Goal: Complete application form

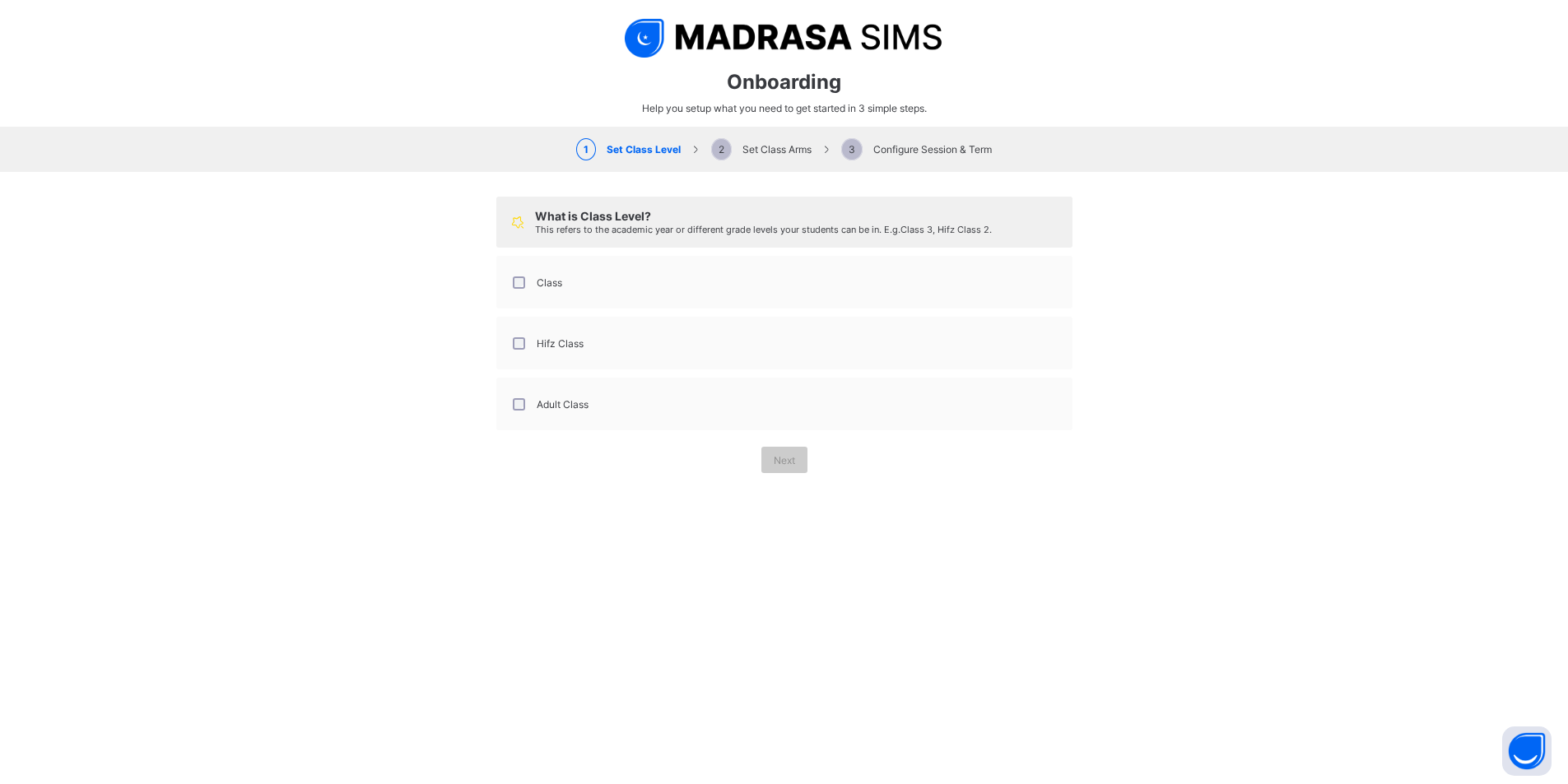
select select "**"
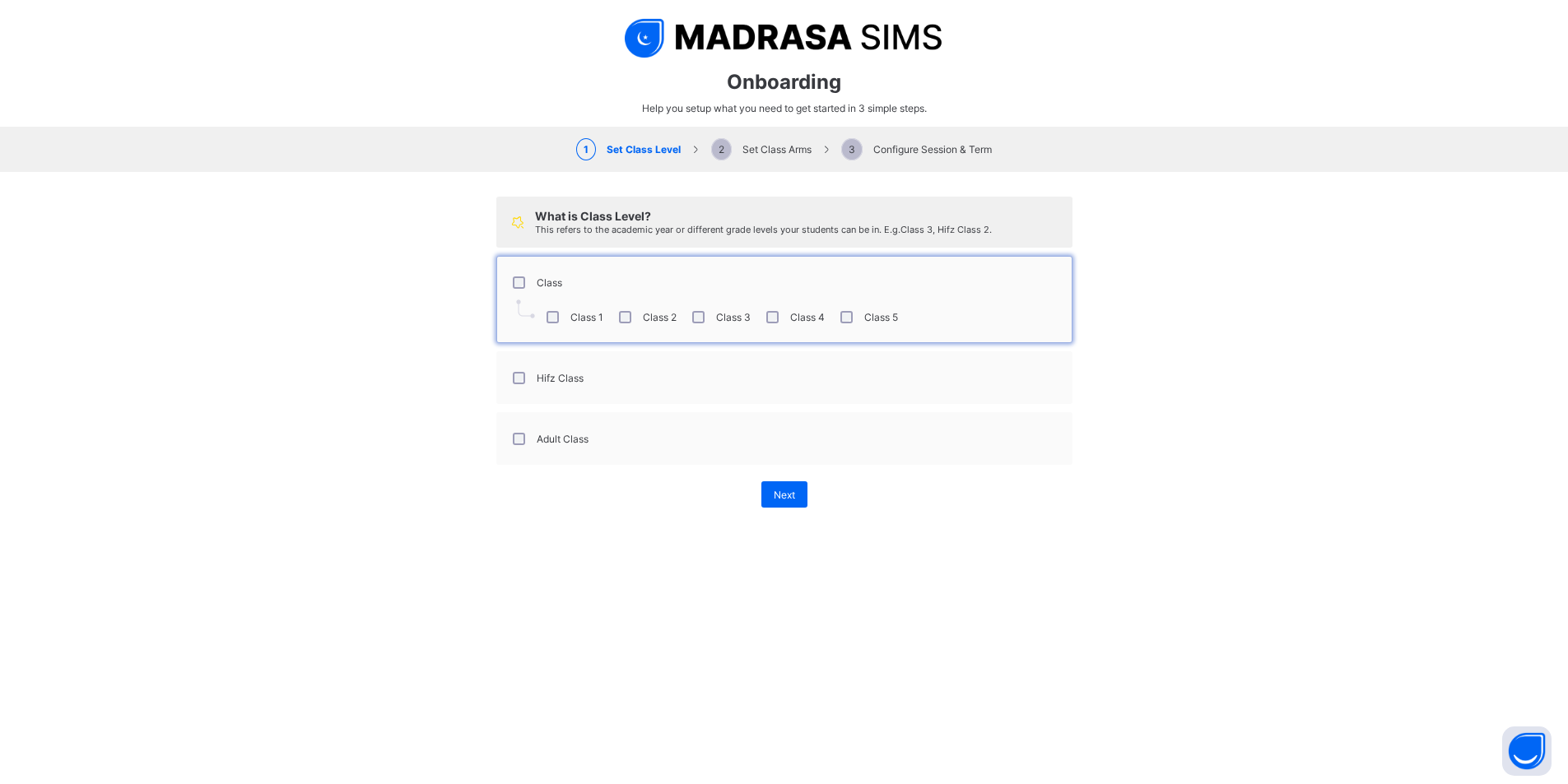
click at [625, 321] on div "Class 2" at bounding box center [646, 316] width 60 height 12
click at [414, 321] on div "What is Class Level? This refers to the academic year or different grade levels…" at bounding box center [784, 352] width 1568 height 361
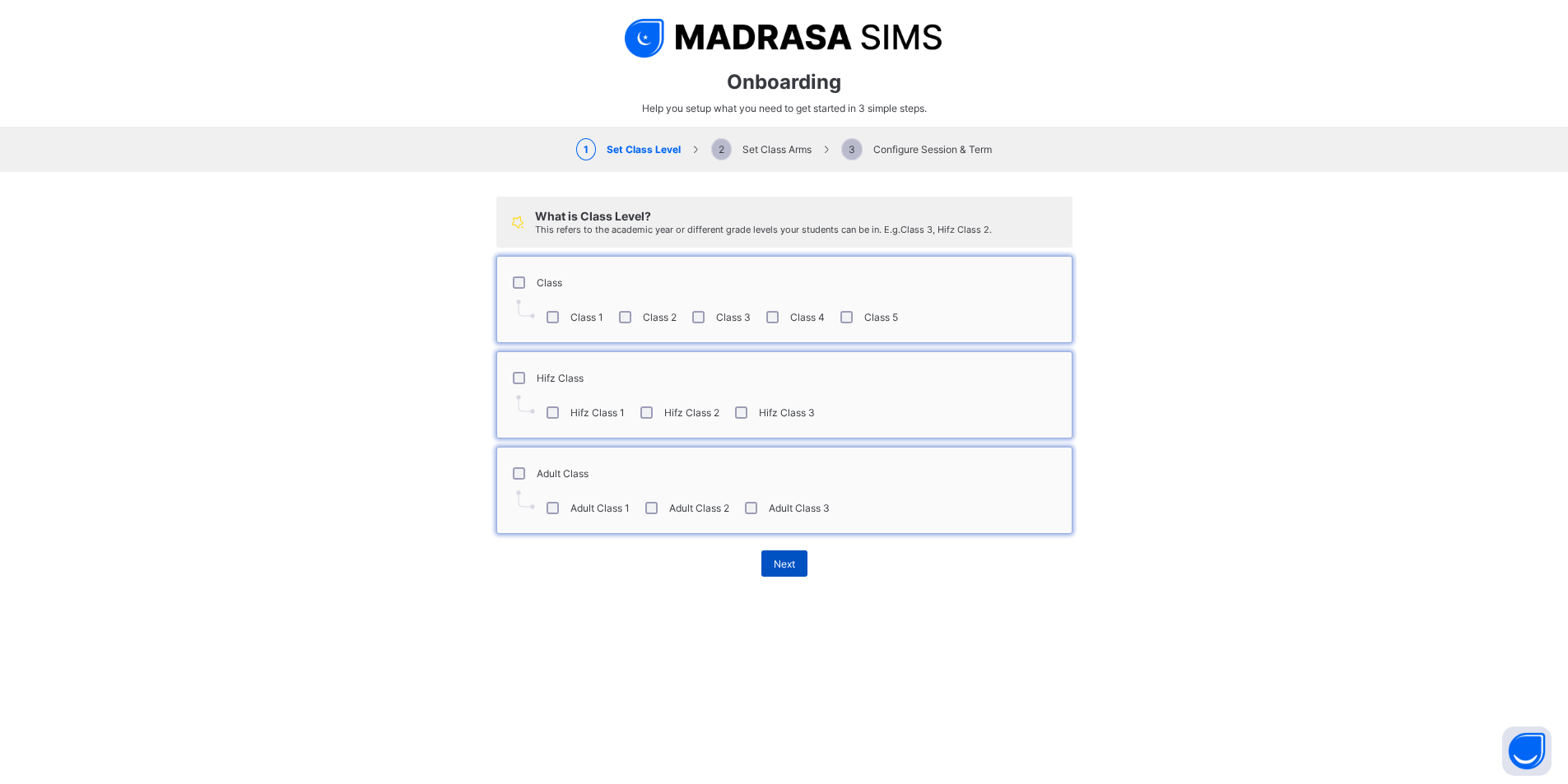
click at [785, 571] on div "Next" at bounding box center [784, 564] width 46 height 26
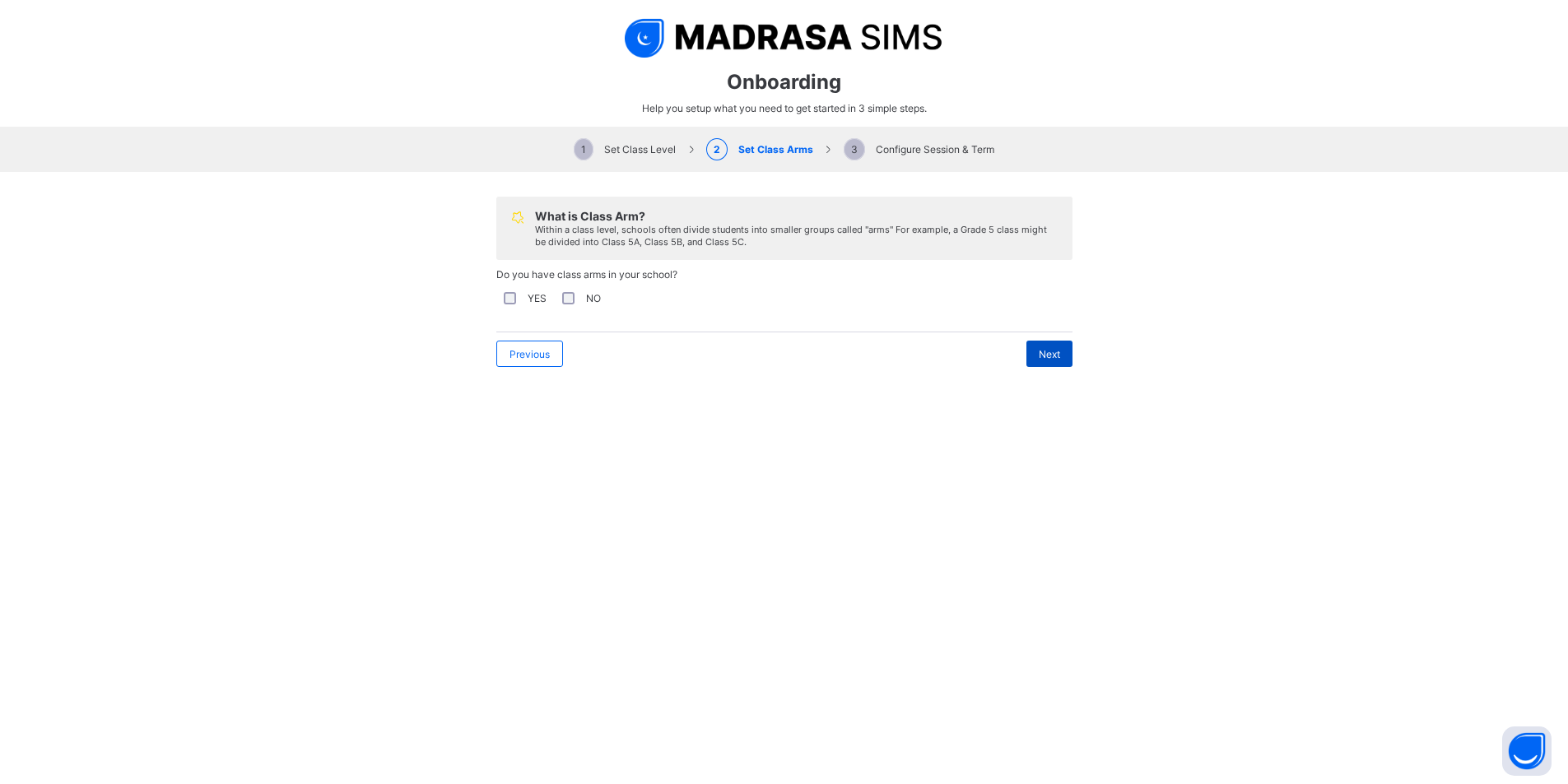
click at [1039, 355] on span "Next" at bounding box center [1049, 354] width 22 height 12
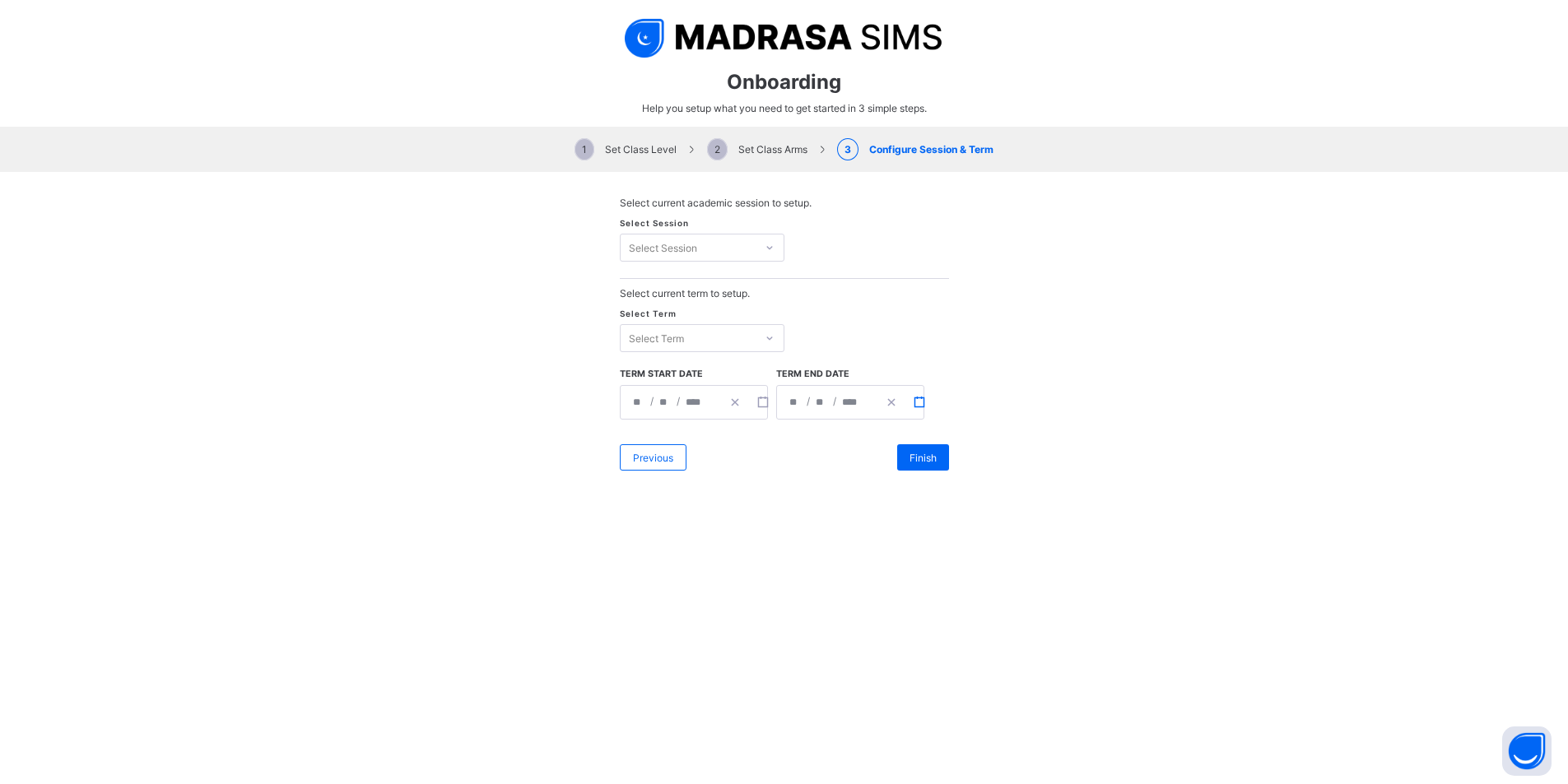
click at [913, 401] on icon "button" at bounding box center [919, 402] width 11 height 11
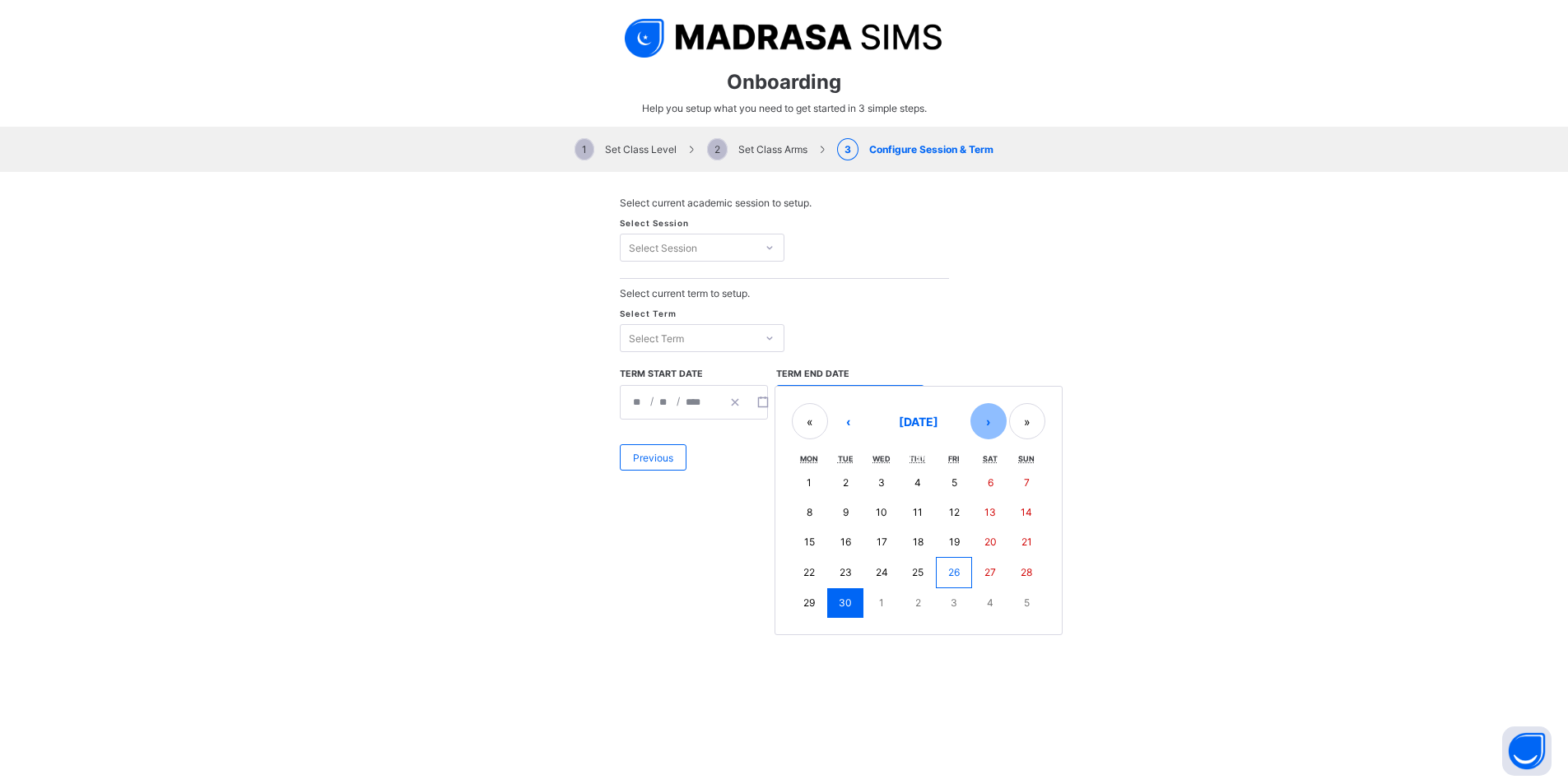
click at [982, 426] on button "›" at bounding box center [988, 421] width 36 height 36
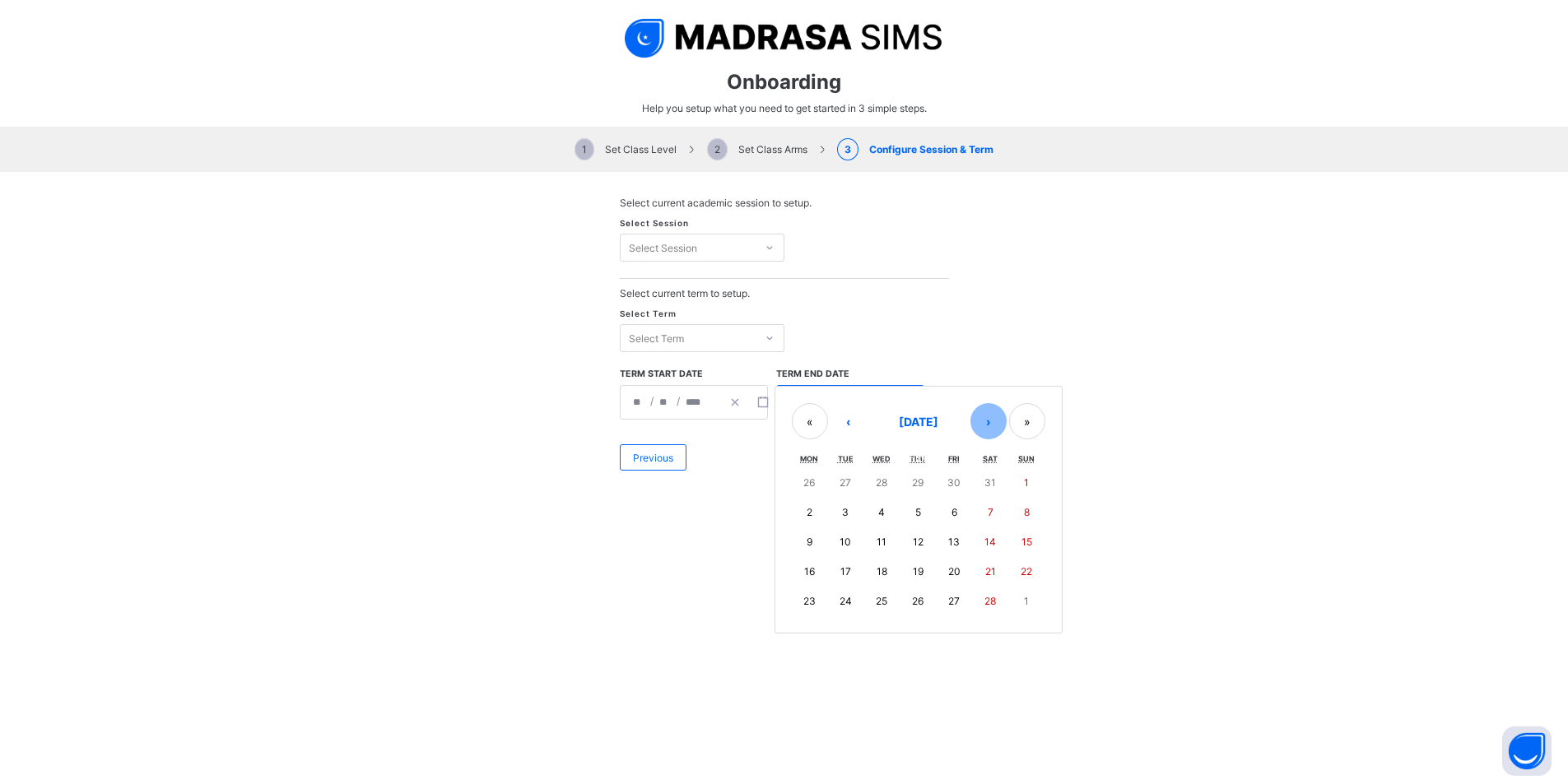
click at [982, 426] on button "›" at bounding box center [988, 421] width 36 height 36
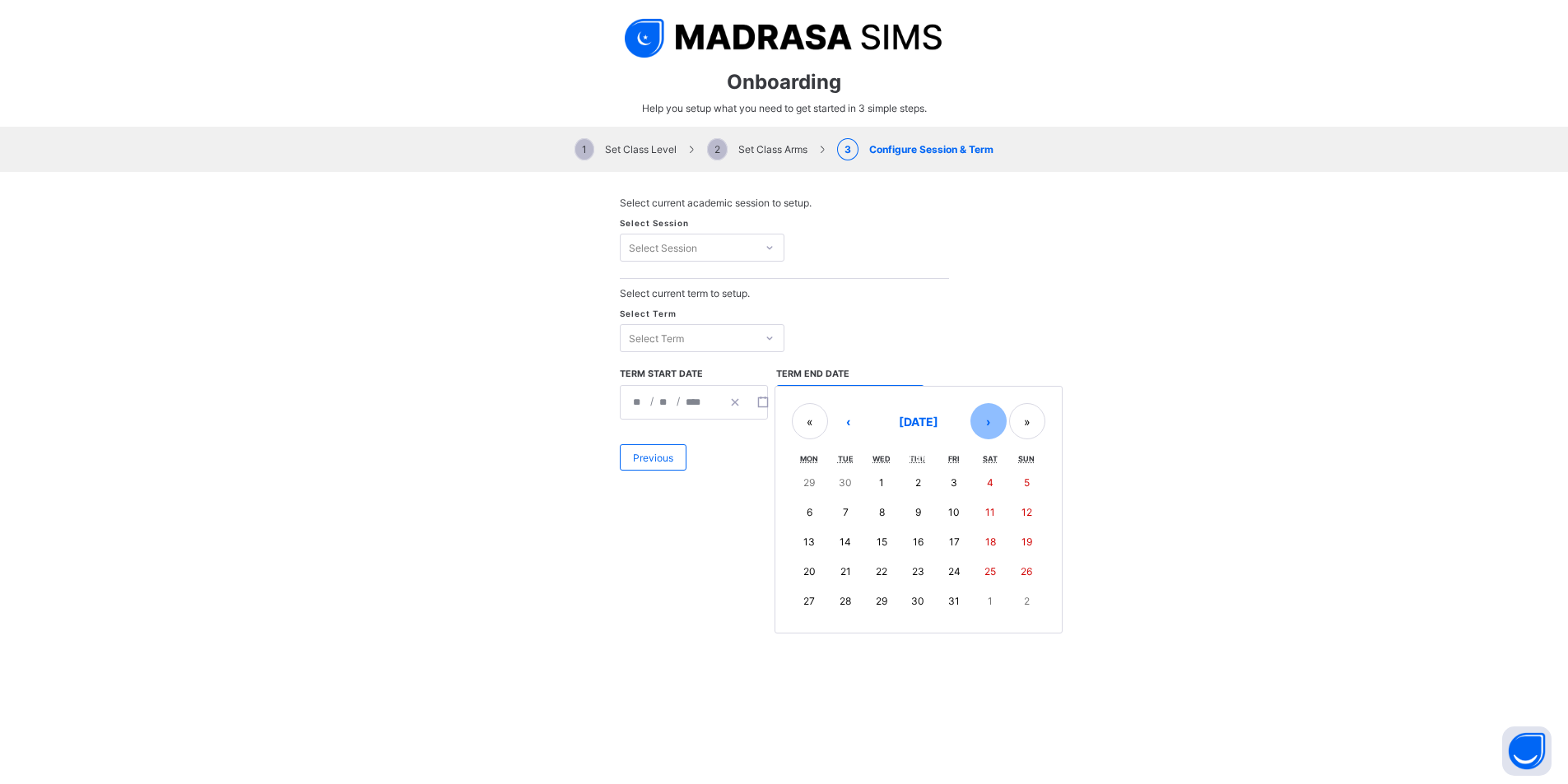
click at [982, 426] on button "›" at bounding box center [988, 421] width 36 height 36
click at [800, 422] on button "«" at bounding box center [810, 421] width 36 height 36
click at [954, 543] on button "15" at bounding box center [954, 542] width 36 height 29
type input "**********"
type input "**"
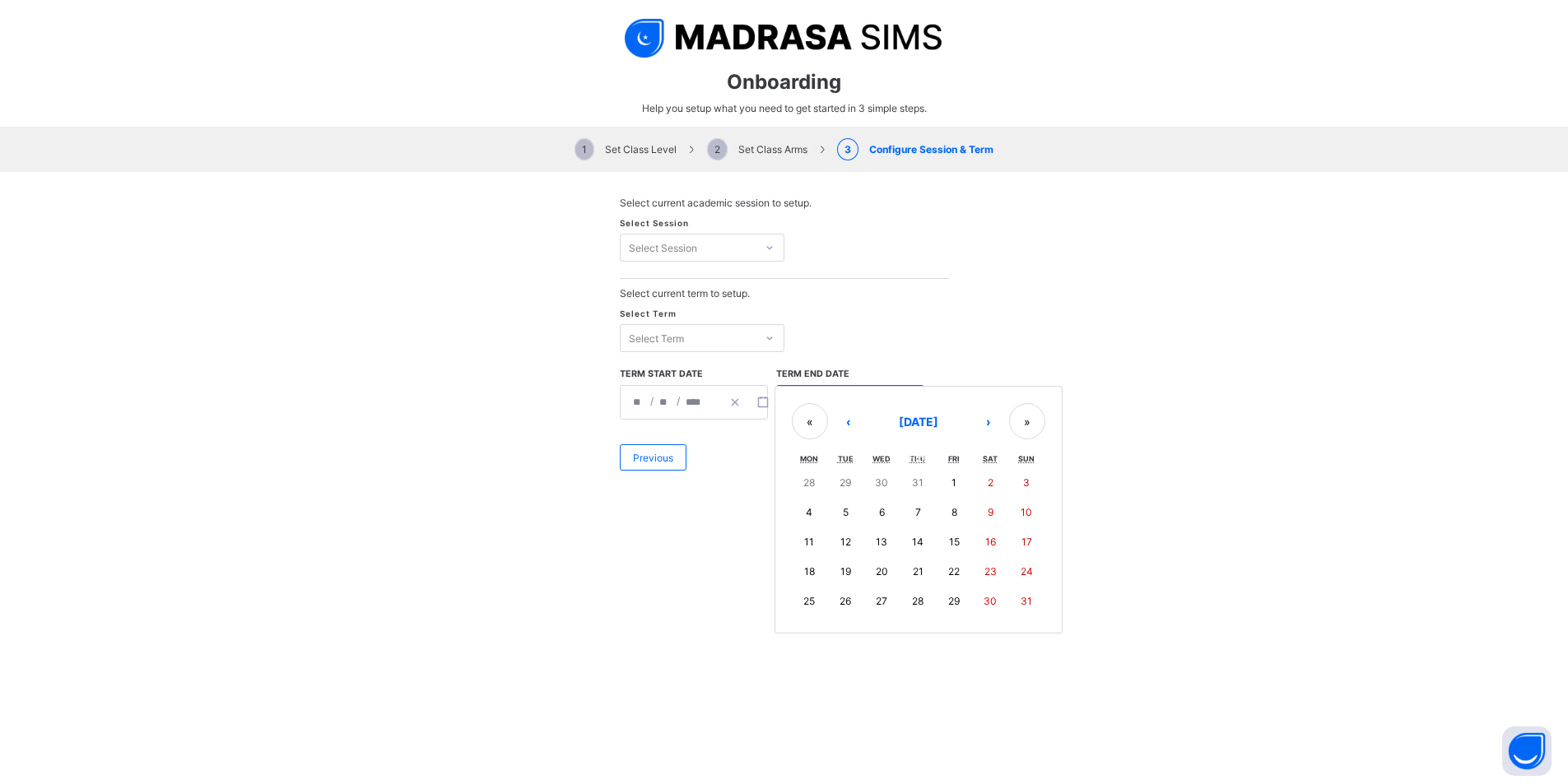
type input "*"
click at [912, 466] on div "Finish" at bounding box center [923, 458] width 52 height 26
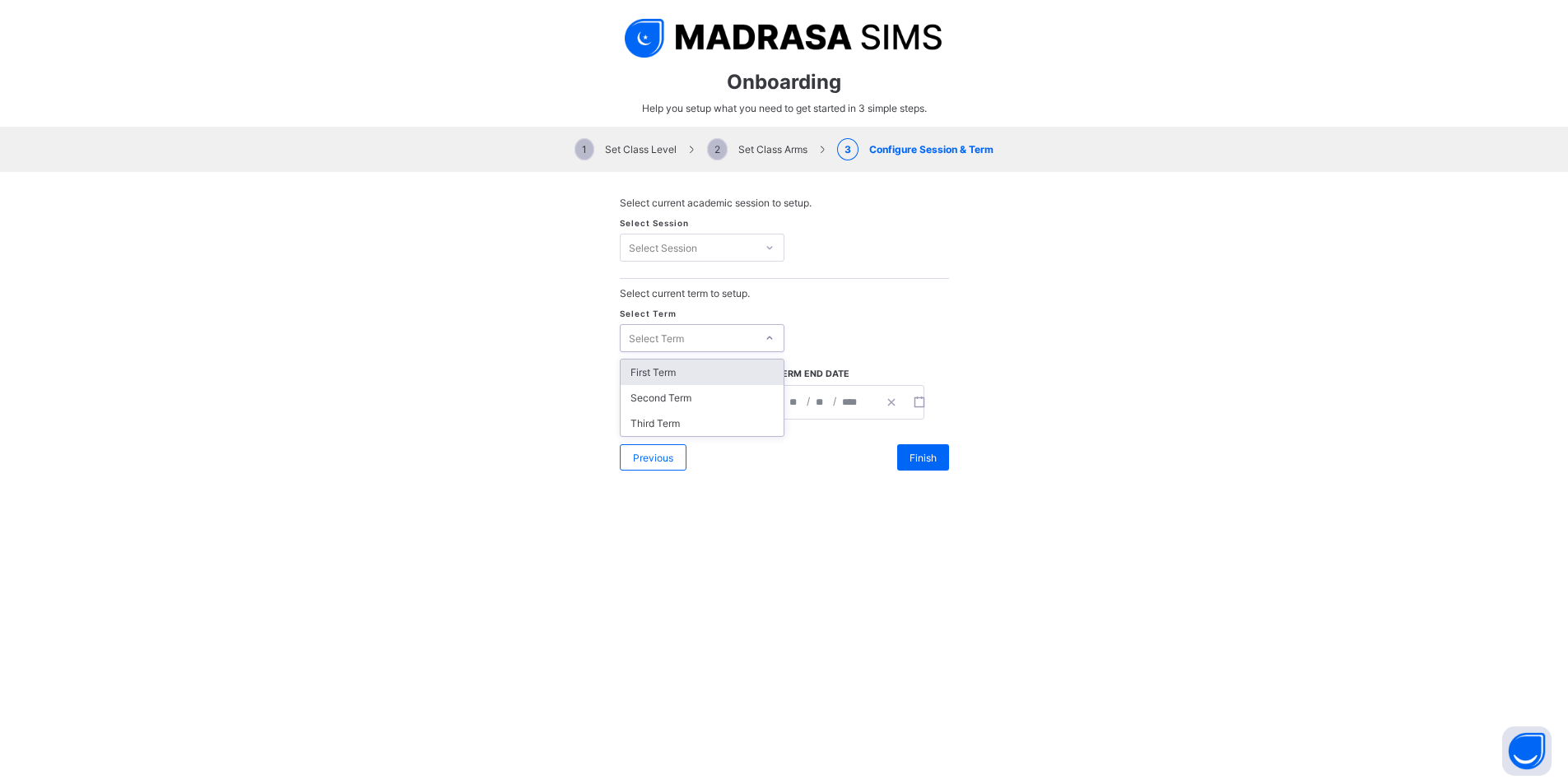
click at [765, 339] on icon at bounding box center [770, 337] width 9 height 16
click at [887, 403] on line "button" at bounding box center [890, 402] width 7 height 7
click at [909, 401] on icon "button" at bounding box center [913, 402] width 11 height 11
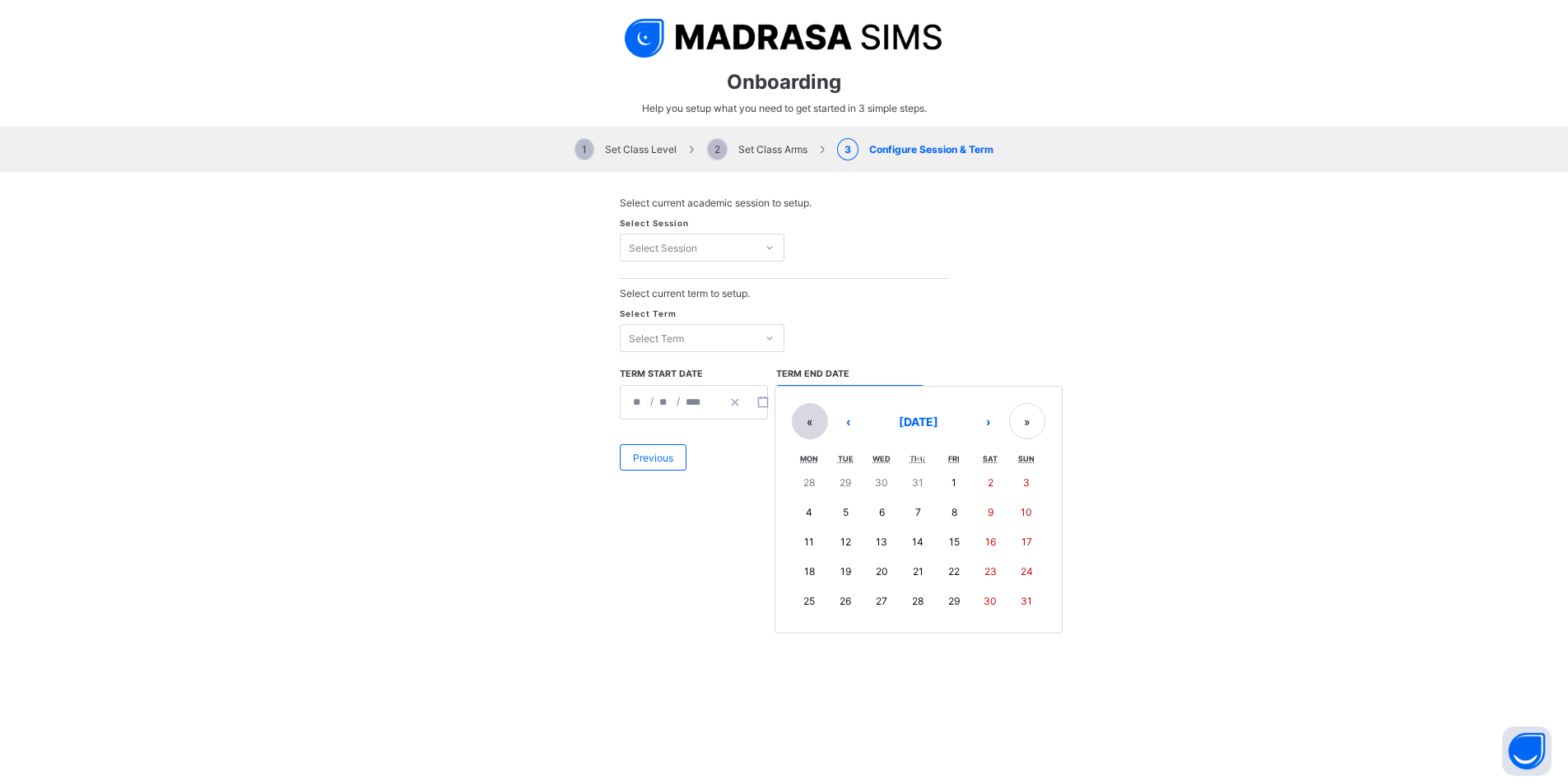
click at [812, 417] on button "«" at bounding box center [810, 421] width 36 height 36
click at [985, 426] on button "›" at bounding box center [988, 421] width 36 height 36
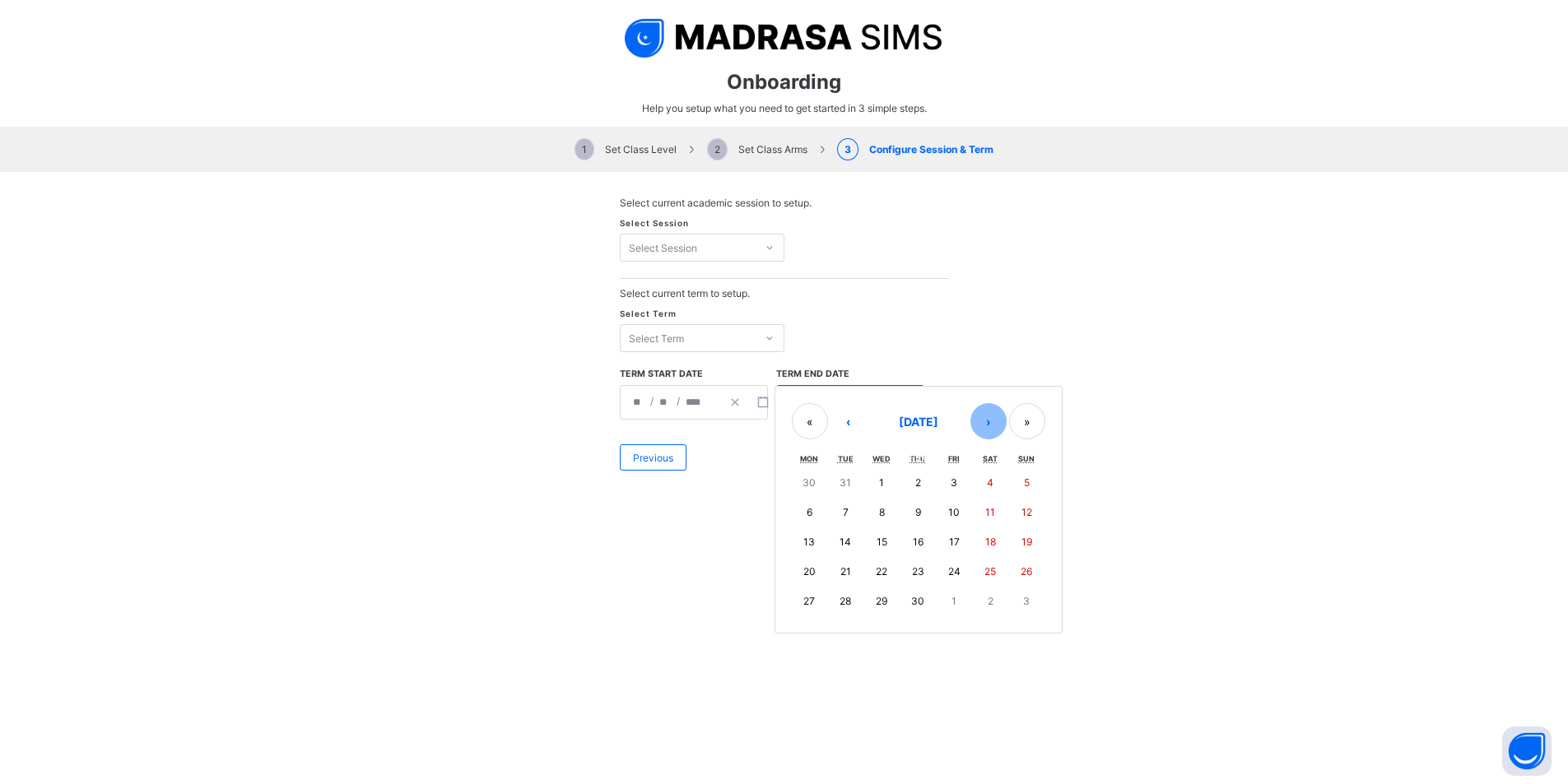
click at [985, 426] on button "›" at bounding box center [988, 421] width 36 height 36
click at [1014, 426] on button "»" at bounding box center [1027, 421] width 36 height 36
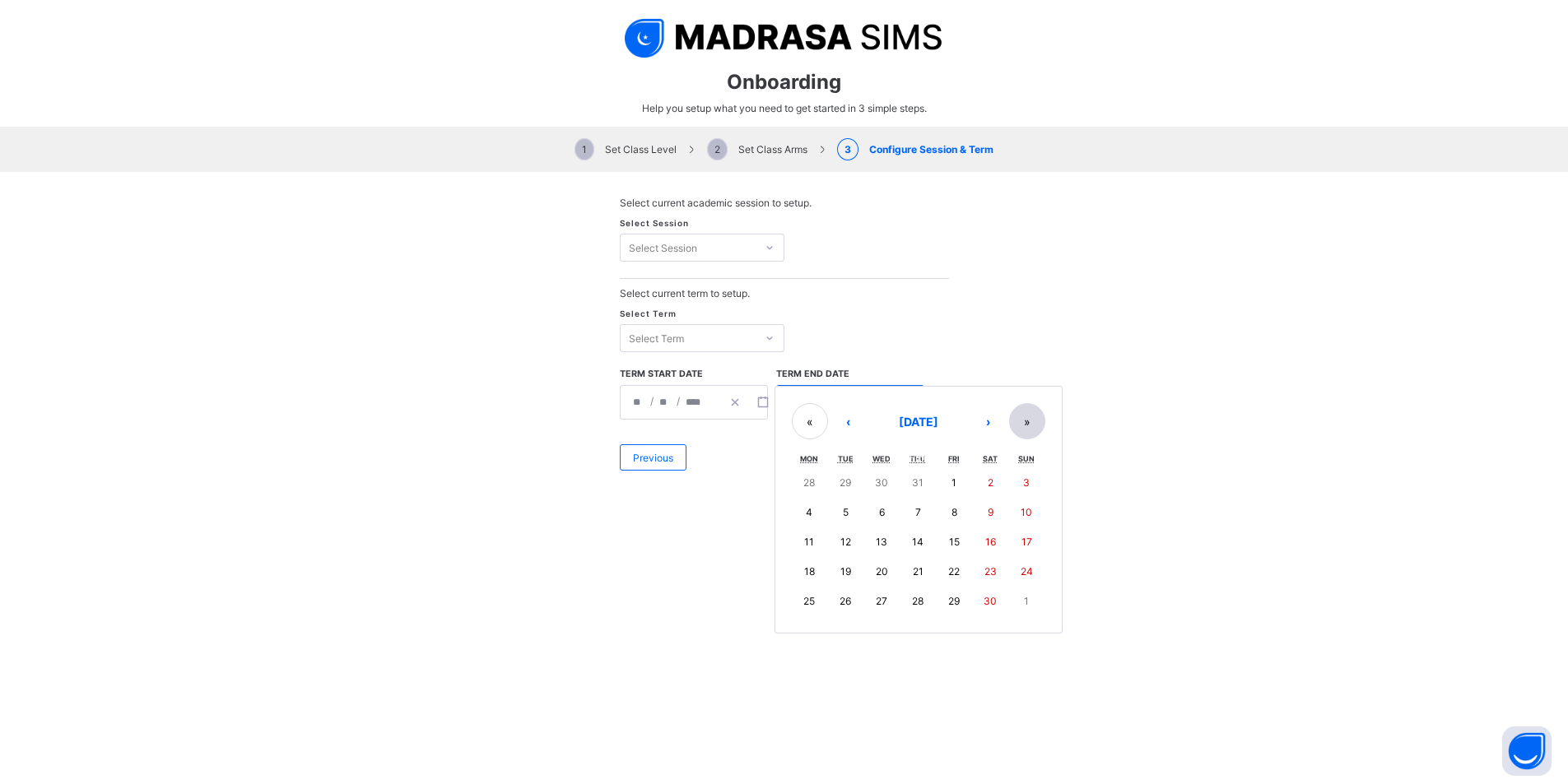
click at [1014, 426] on button "»" at bounding box center [1027, 421] width 36 height 36
click at [844, 432] on button "‹" at bounding box center [848, 421] width 36 height 36
